Goal: Task Accomplishment & Management: Manage account settings

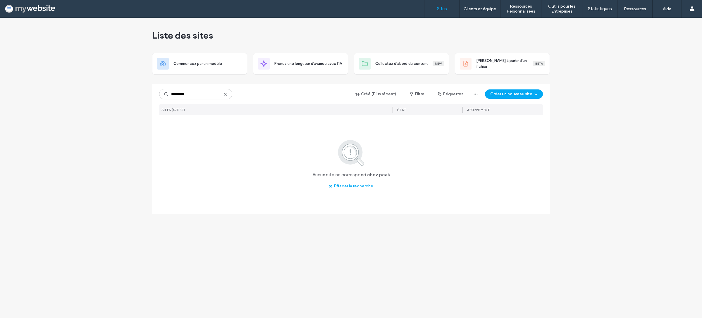
click at [179, 96] on input "*********" at bounding box center [195, 94] width 73 height 11
click at [181, 97] on input "*********" at bounding box center [195, 94] width 73 height 11
click at [182, 96] on input "*********" at bounding box center [195, 94] width 73 height 11
click at [181, 96] on input "*********" at bounding box center [195, 94] width 73 height 11
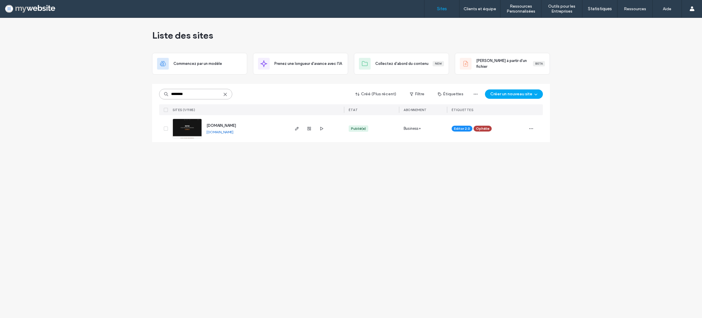
type input "********"
click at [191, 131] on img at bounding box center [187, 139] width 29 height 40
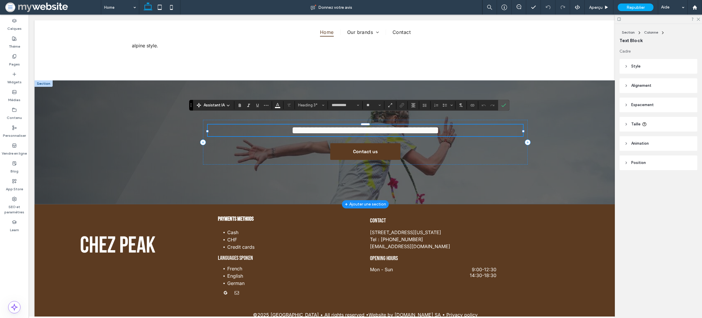
click at [352, 125] on span "**********" at bounding box center [366, 130] width 148 height 11
click at [388, 125] on span "**********" at bounding box center [366, 130] width 148 height 11
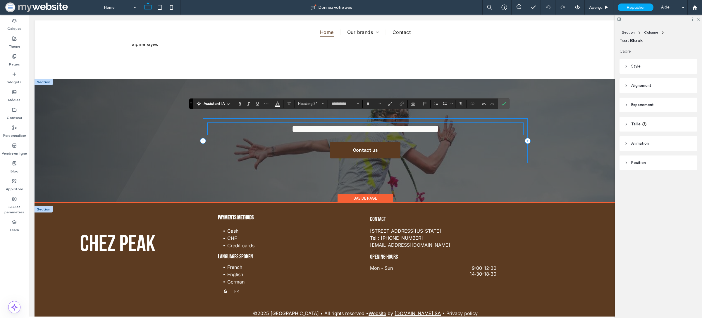
click at [297, 264] on li "French" at bounding box center [293, 267] width 133 height 7
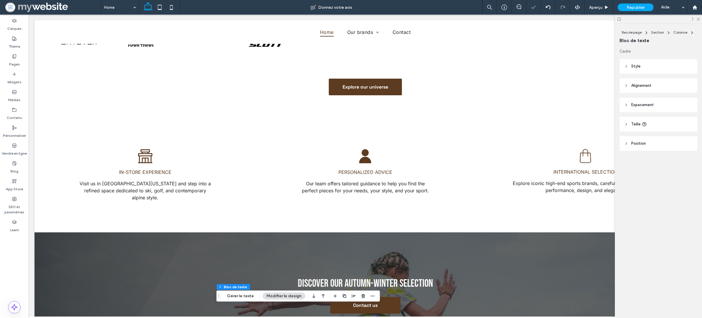
scroll to position [573, 0]
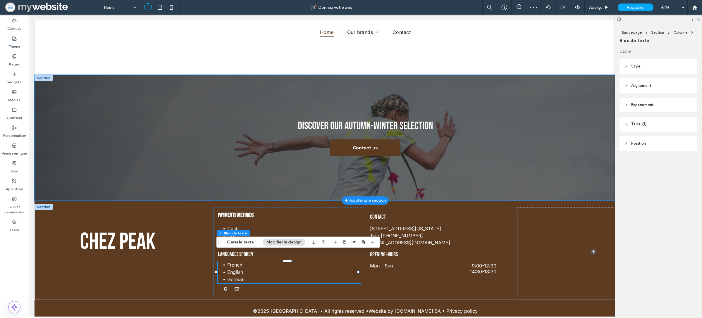
click at [175, 138] on div "Discover our Autumn-Winter selection Contact us" at bounding box center [366, 138] width 662 height 126
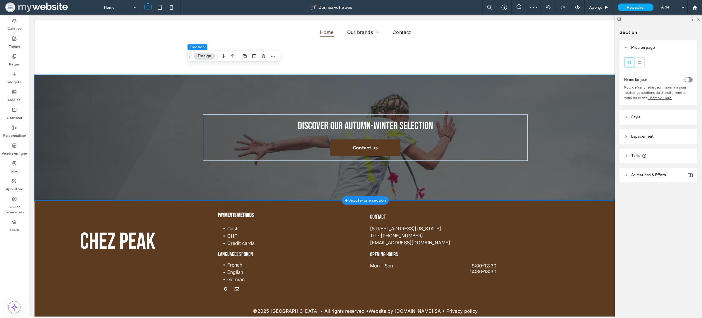
click at [138, 138] on div "Discover our Autumn-Winter selection Contact us" at bounding box center [366, 138] width 662 height 126
drag, startPoint x: 188, startPoint y: 123, endPoint x: 184, endPoint y: 126, distance: 5.4
click at [184, 126] on div "Discover our Autumn-Winter selection Contact us" at bounding box center [366, 138] width 662 height 126
drag, startPoint x: 697, startPoint y: 19, endPoint x: 701, endPoint y: 12, distance: 8.2
click at [701, 16] on div at bounding box center [658, 19] width 87 height 9
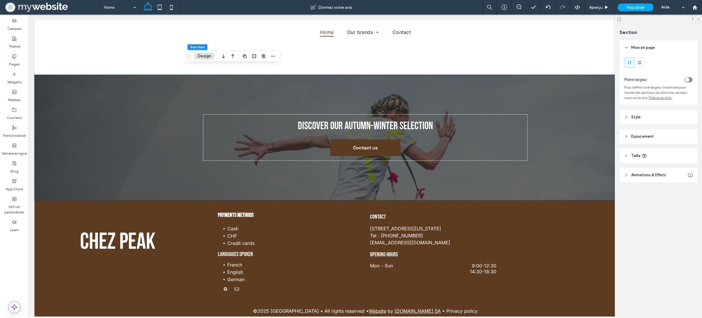
click at [698, 18] on icon at bounding box center [699, 19] width 4 height 4
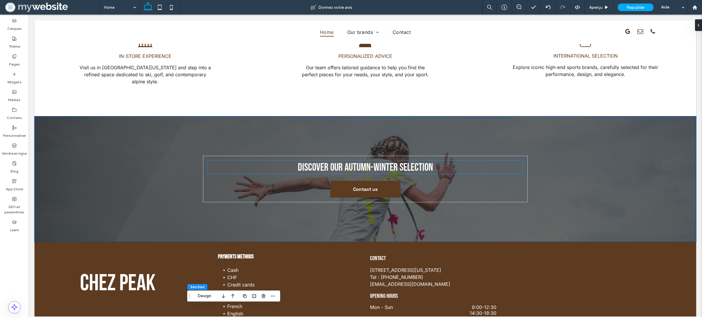
scroll to position [0, 0]
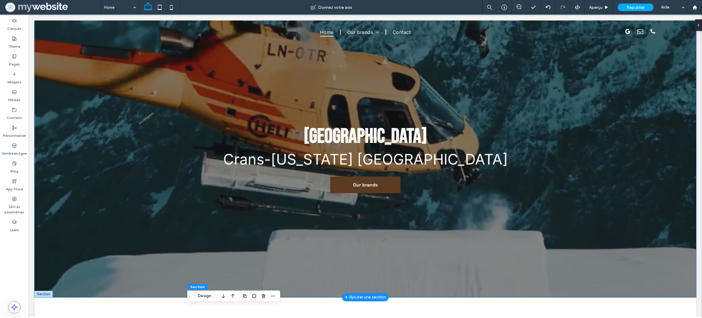
click at [164, 162] on div at bounding box center [366, 158] width 662 height 277
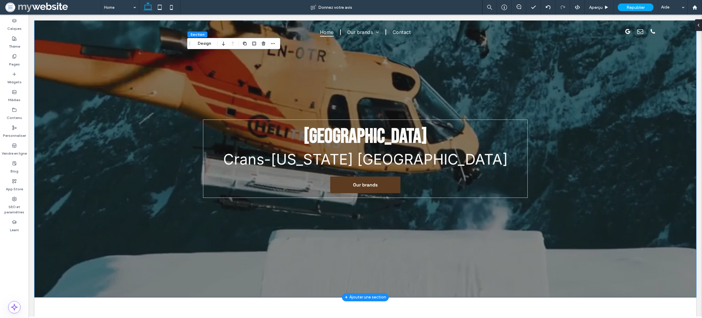
click at [127, 153] on div at bounding box center [366, 158] width 662 height 277
click at [13, 60] on label "Pages" at bounding box center [14, 63] width 11 height 8
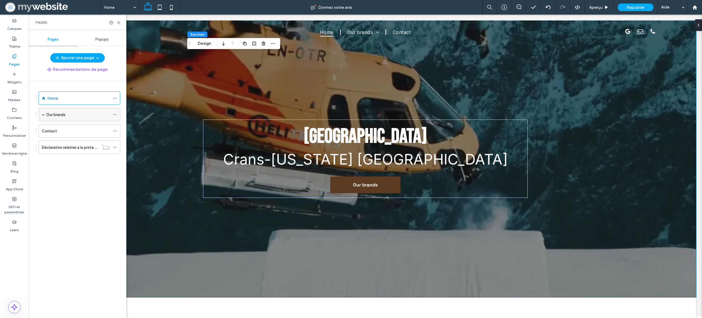
click at [77, 120] on div "Our brands" at bounding box center [78, 114] width 64 height 13
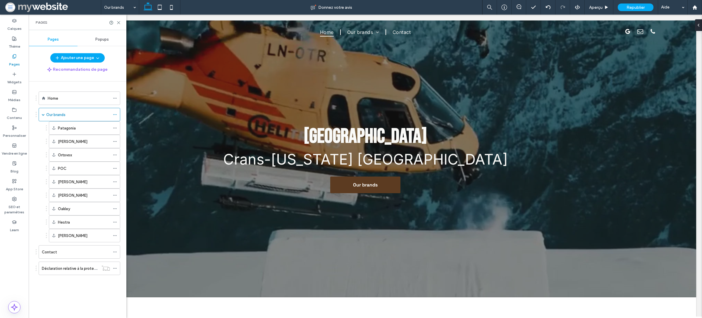
click at [77, 128] on div at bounding box center [351, 159] width 702 height 318
click at [79, 130] on div at bounding box center [351, 159] width 702 height 318
click at [95, 133] on div at bounding box center [351, 159] width 702 height 318
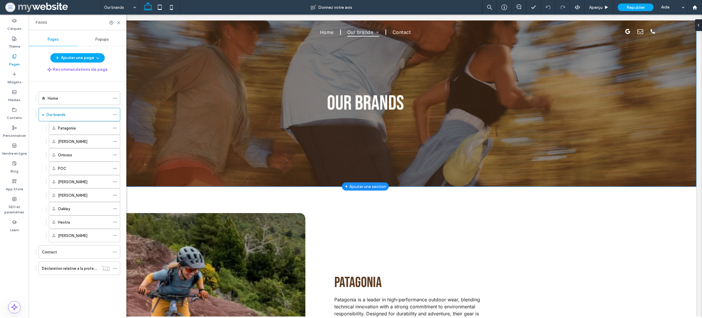
click at [164, 65] on div "Our Brands" at bounding box center [366, 103] width 662 height 166
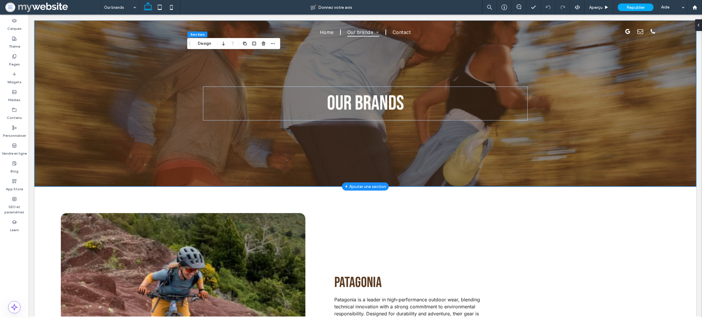
click at [164, 66] on div "Our Brands" at bounding box center [366, 103] width 662 height 166
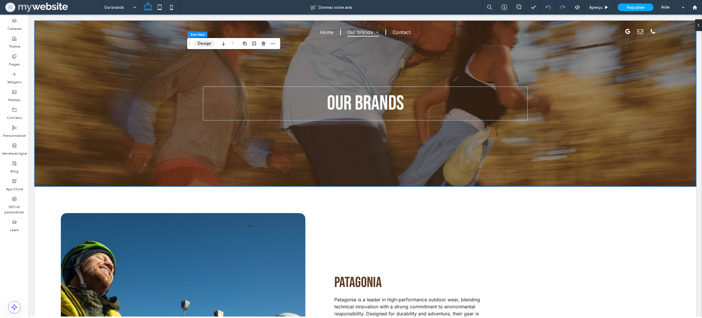
click at [207, 43] on button "Design" at bounding box center [204, 43] width 21 height 7
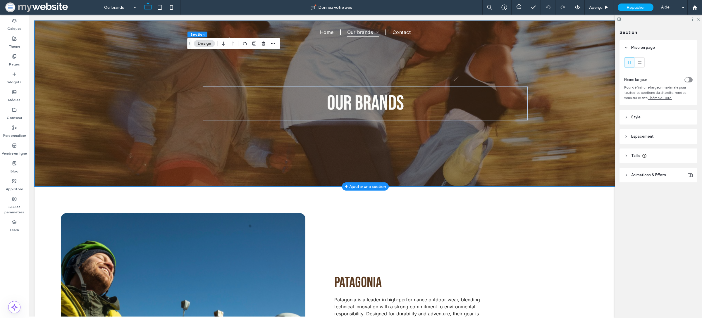
click at [552, 69] on div "Our Brands" at bounding box center [366, 103] width 662 height 166
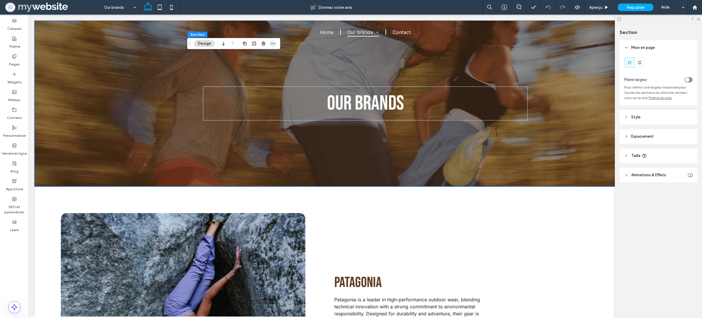
click at [274, 43] on use "button" at bounding box center [273, 43] width 4 height 1
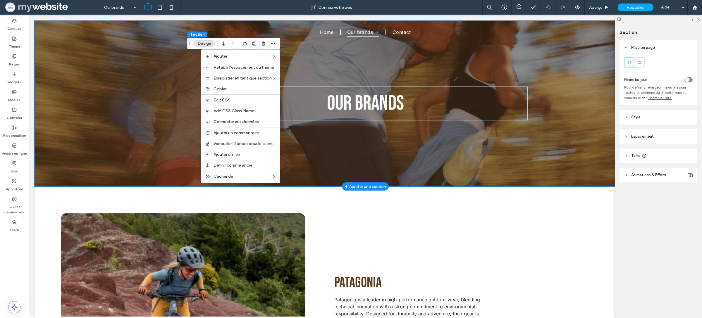
click at [367, 85] on div "Our Brands" at bounding box center [365, 103] width 351 height 166
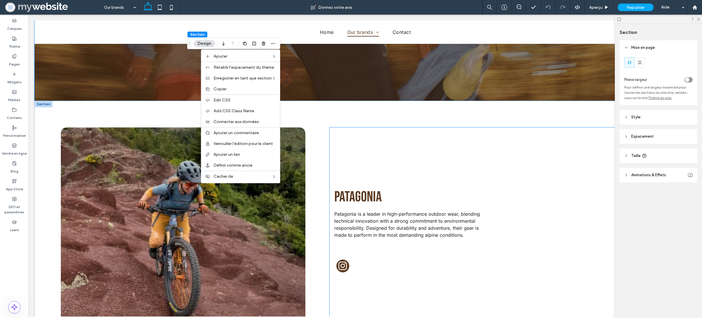
click at [364, 141] on div "Patagonia Patagonia is a leader in high-performance outdoor wear, blending tech…" at bounding box center [500, 232] width 340 height 208
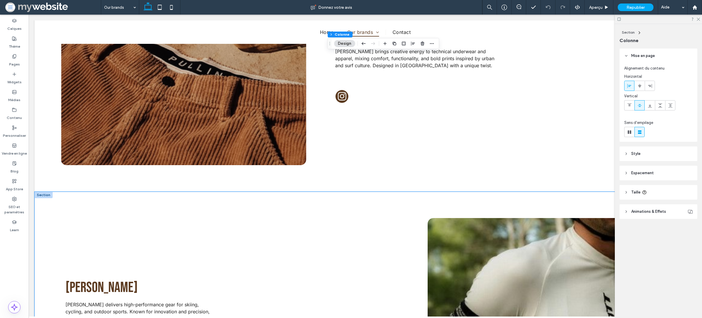
scroll to position [1593, 0]
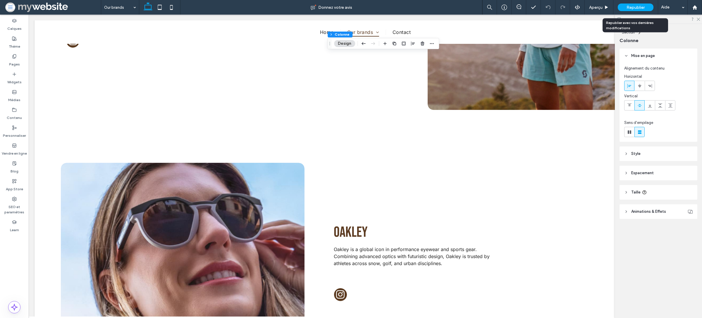
click at [631, 9] on span "Republier" at bounding box center [636, 7] width 18 height 5
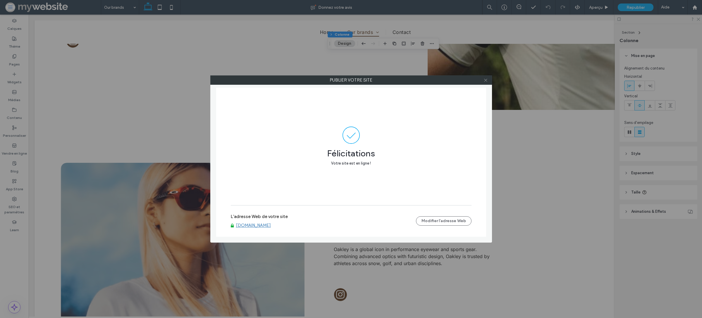
click at [484, 81] on icon at bounding box center [486, 80] width 4 height 4
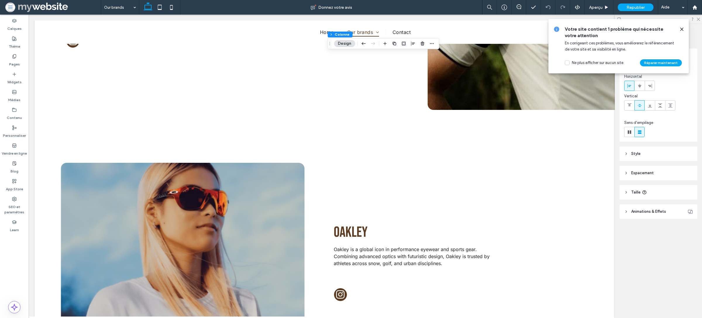
click at [34, 8] on span at bounding box center [52, 7] width 97 height 12
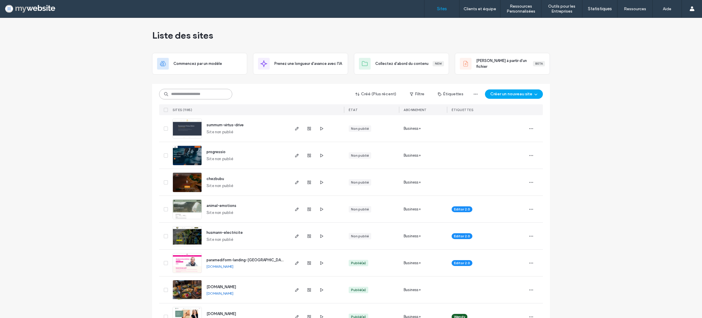
click at [184, 94] on input at bounding box center [195, 94] width 73 height 11
